Goal: Transaction & Acquisition: Purchase product/service

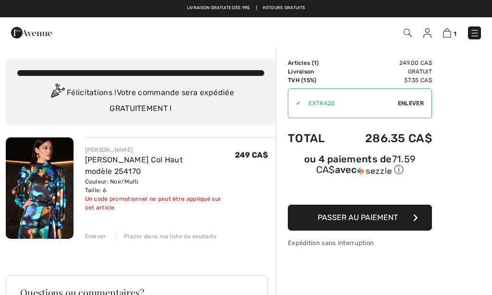
click at [328, 101] on input "TEXT" at bounding box center [349, 103] width 97 height 29
click at [344, 97] on input "TEXT" at bounding box center [349, 103] width 97 height 29
click at [409, 105] on span "Enlever" at bounding box center [411, 103] width 26 height 9
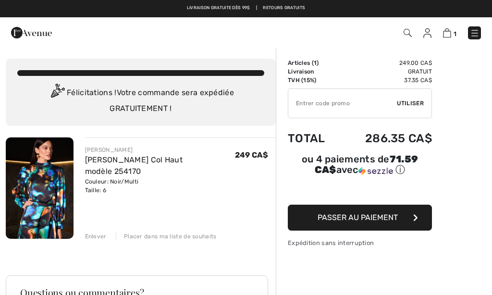
click at [307, 98] on input "TEXT" at bounding box center [342, 103] width 109 height 29
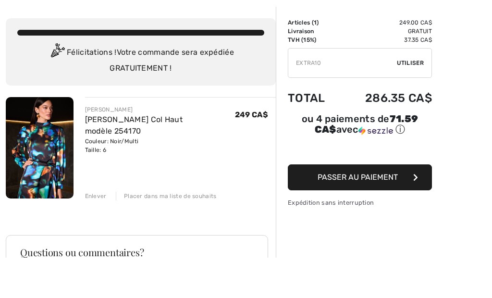
click at [410, 88] on div "✔ Utiliser Enlever" at bounding box center [360, 103] width 144 height 30
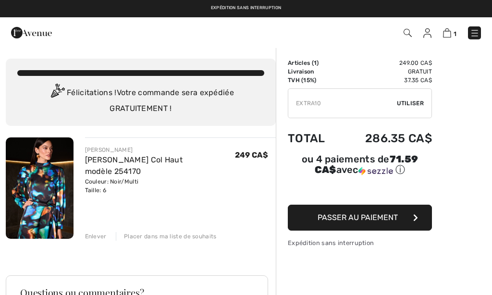
click at [327, 103] on input "TEXT" at bounding box center [342, 103] width 109 height 29
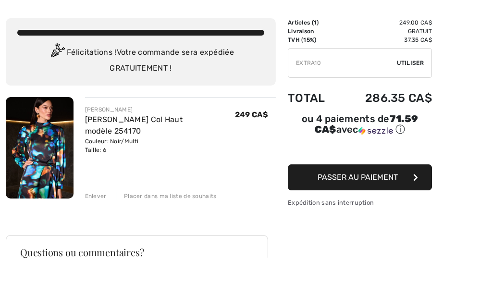
click at [326, 89] on input "TEXT" at bounding box center [342, 103] width 109 height 29
click at [406, 99] on span "Utiliser" at bounding box center [410, 103] width 27 height 9
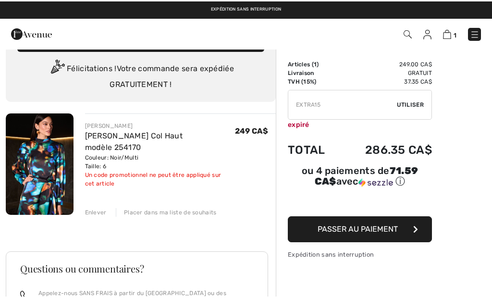
scroll to position [19, 0]
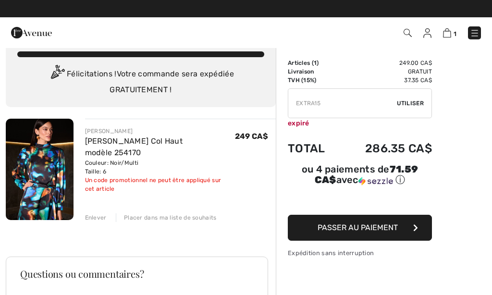
click at [329, 103] on input "TEXT" at bounding box center [342, 103] width 109 height 29
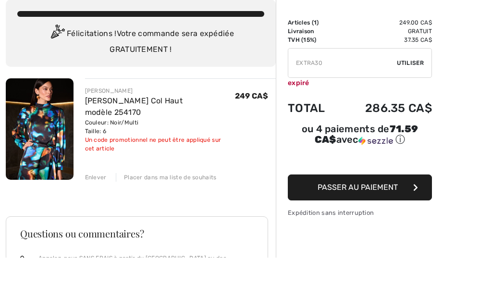
type input "EXTRA30"
click at [414, 88] on div "✔ Utiliser Enlever" at bounding box center [360, 103] width 144 height 30
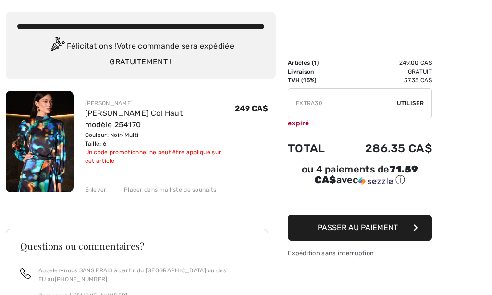
scroll to position [0, 0]
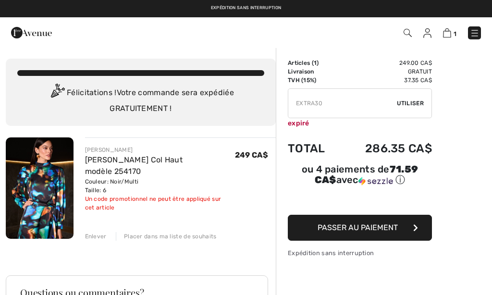
click at [29, 160] on img at bounding box center [40, 187] width 68 height 101
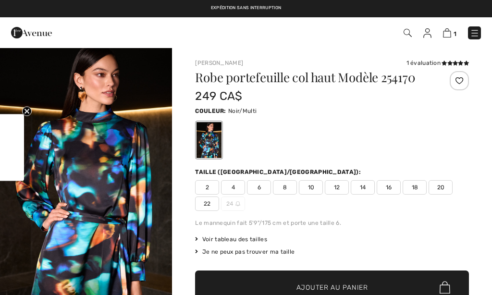
checkbox input "true"
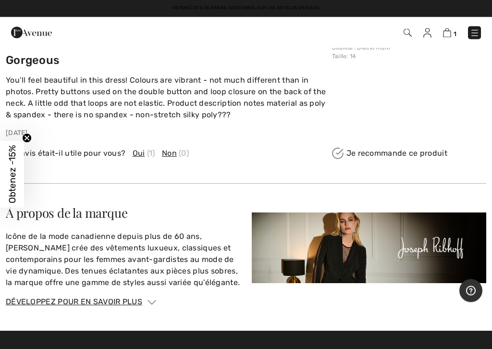
scroll to position [1430, 0]
